Goal: Information Seeking & Learning: Find specific fact

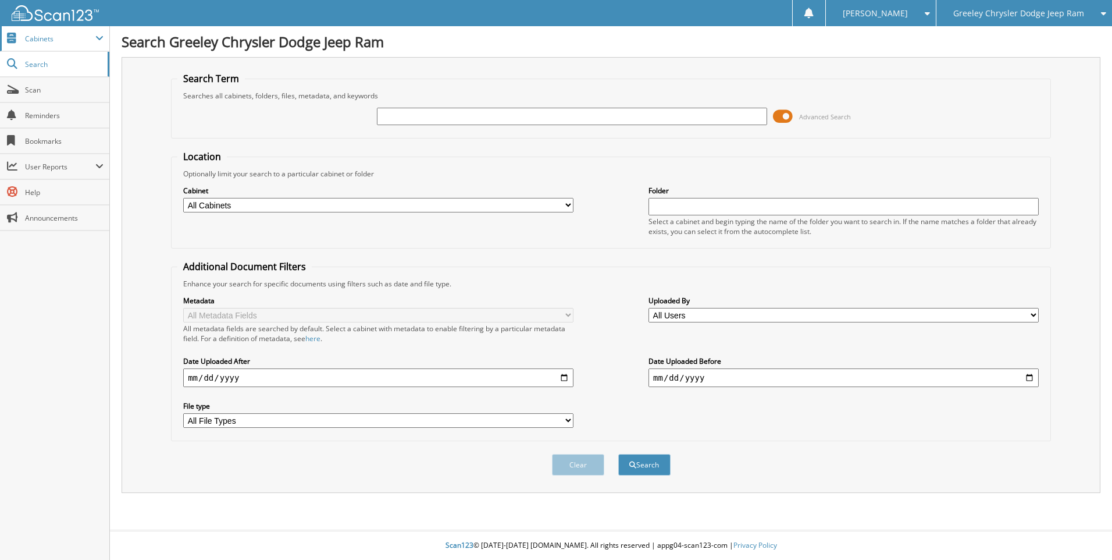
click at [54, 45] on span "Cabinets" at bounding box center [54, 38] width 109 height 25
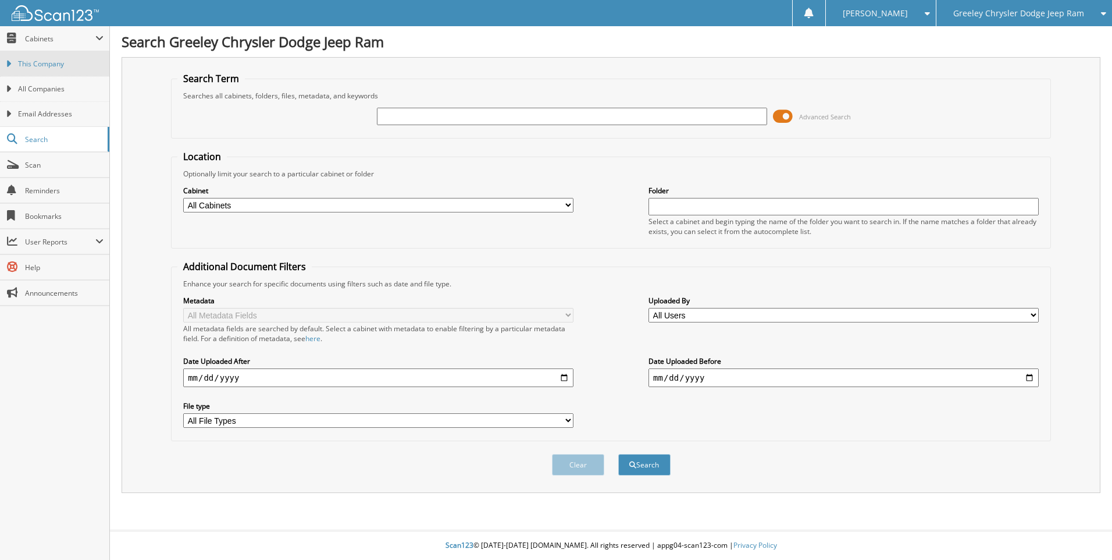
click at [54, 62] on span "This Company" at bounding box center [61, 64] width 86 height 10
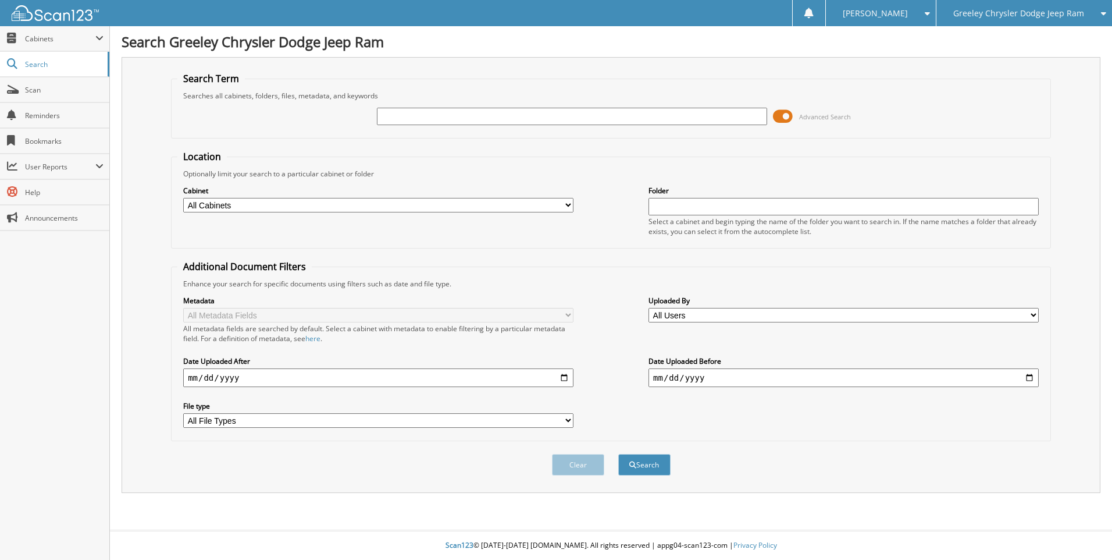
click at [496, 113] on input "text" at bounding box center [572, 116] width 390 height 17
type input "[PERSON_NAME]"
click at [618, 454] on button "Search" at bounding box center [644, 465] width 52 height 22
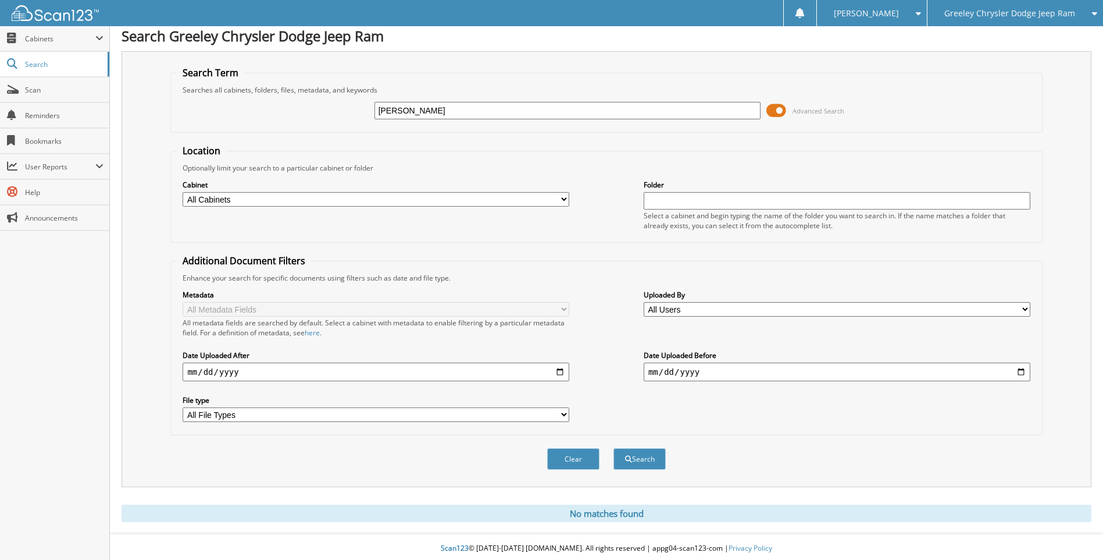
scroll to position [9, 0]
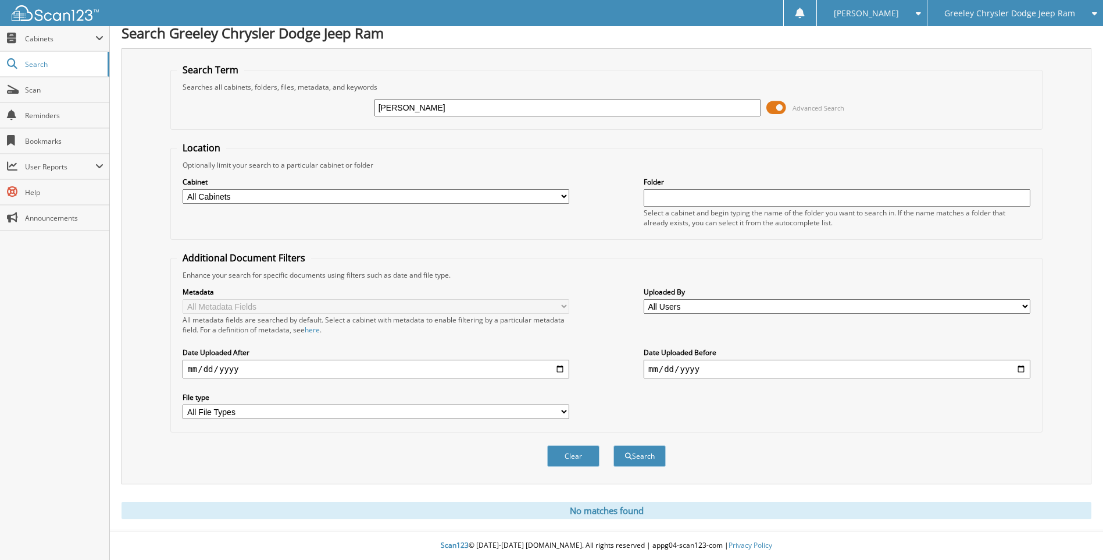
click at [496, 113] on input "[PERSON_NAME]" at bounding box center [568, 107] width 387 height 17
type input "FULKE"
click at [614, 445] on button "Search" at bounding box center [640, 456] width 52 height 22
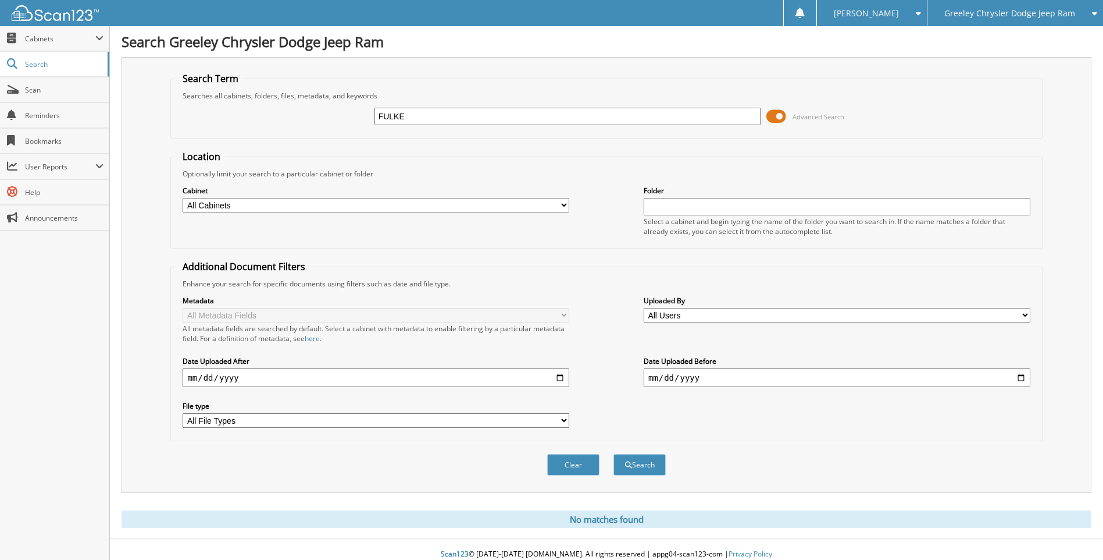
click at [496, 113] on input "FULKE" at bounding box center [568, 116] width 387 height 17
type input "[PERSON_NAME]"
click at [614, 454] on button "Search" at bounding box center [640, 465] width 52 height 22
type input "F"
click at [24, 88] on link "Scan" at bounding box center [54, 89] width 109 height 25
